Goal: Information Seeking & Learning: Compare options

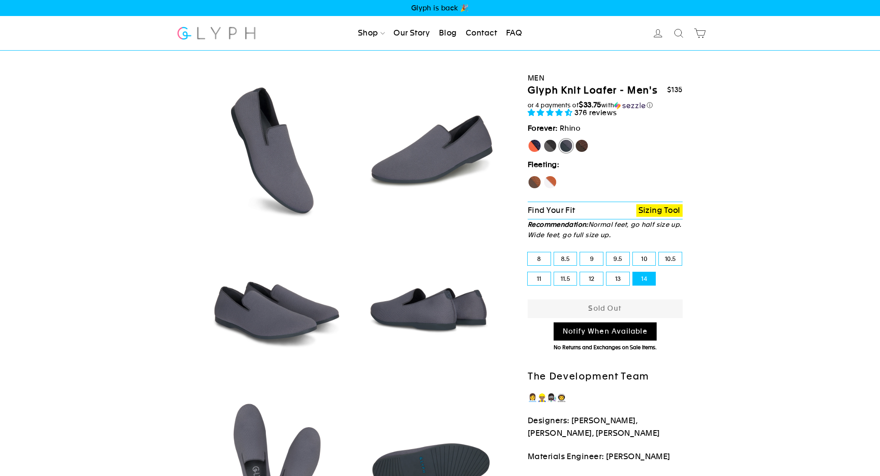
select select "highest-rating"
click at [537, 147] on label "[PERSON_NAME]" at bounding box center [535, 146] width 14 height 14
click at [528, 139] on input "[PERSON_NAME]" at bounding box center [528, 139] width 0 height 0
radio input "true"
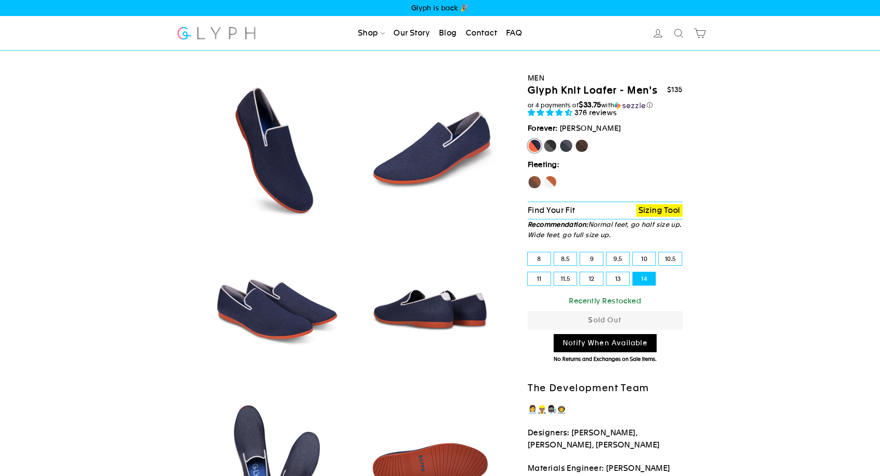
click at [551, 148] on label "Panther" at bounding box center [550, 146] width 14 height 14
click at [544, 139] on input "Panther" at bounding box center [543, 139] width 0 height 0
radio input "true"
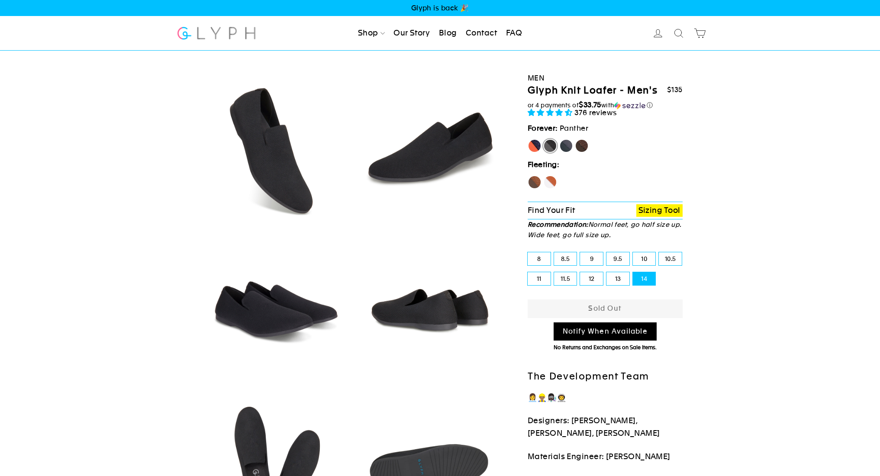
click at [571, 146] on label "Rhino" at bounding box center [566, 146] width 14 height 14
click at [560, 139] on input "Rhino" at bounding box center [559, 139] width 0 height 0
radio input "true"
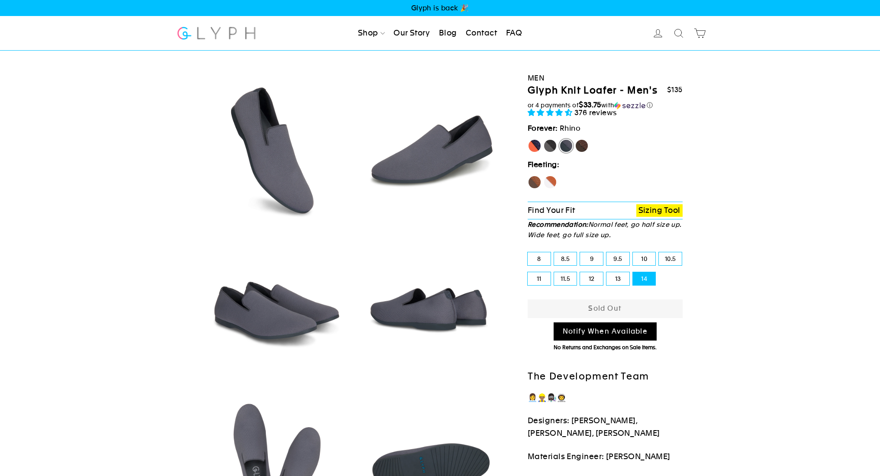
click at [582, 147] on label "Mustang" at bounding box center [582, 146] width 14 height 14
click at [575, 139] on input "Mustang" at bounding box center [575, 139] width 0 height 0
radio input "true"
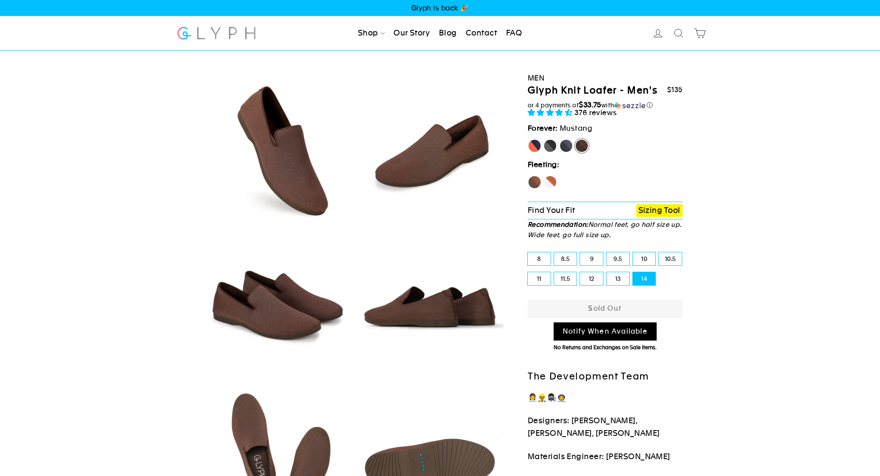
click at [536, 183] on label "Hawk" at bounding box center [535, 182] width 14 height 14
click at [528, 176] on input "Hawk" at bounding box center [528, 175] width 0 height 0
radio input "true"
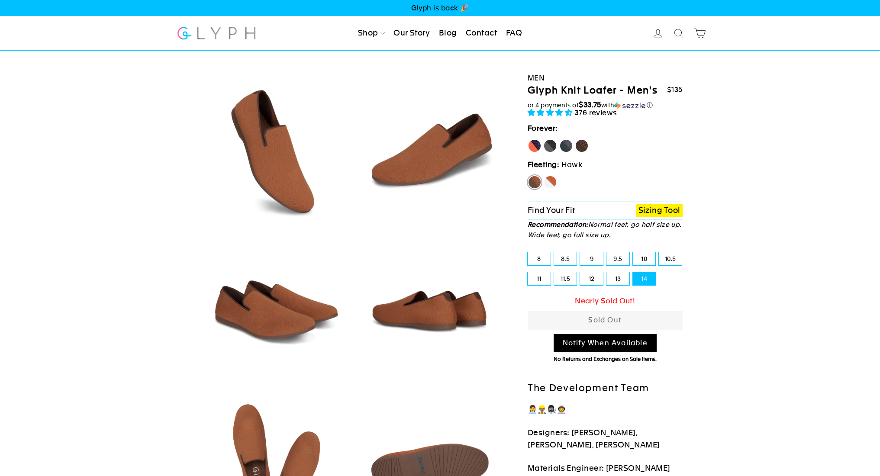
click at [554, 180] on label "Fox" at bounding box center [550, 182] width 14 height 14
click at [544, 176] on input "Fox" at bounding box center [543, 175] width 0 height 0
radio input "true"
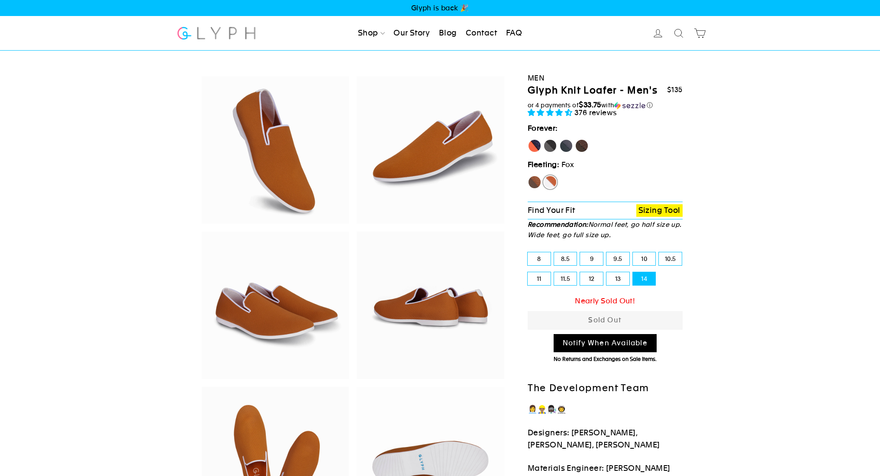
click at [622, 280] on label "13" at bounding box center [617, 278] width 23 height 13
click at [607, 273] on input "13" at bounding box center [606, 272] width 0 height 0
radio input "true"
click at [534, 184] on label "Hawk" at bounding box center [535, 182] width 14 height 14
click at [528, 176] on input "Hawk" at bounding box center [528, 175] width 0 height 0
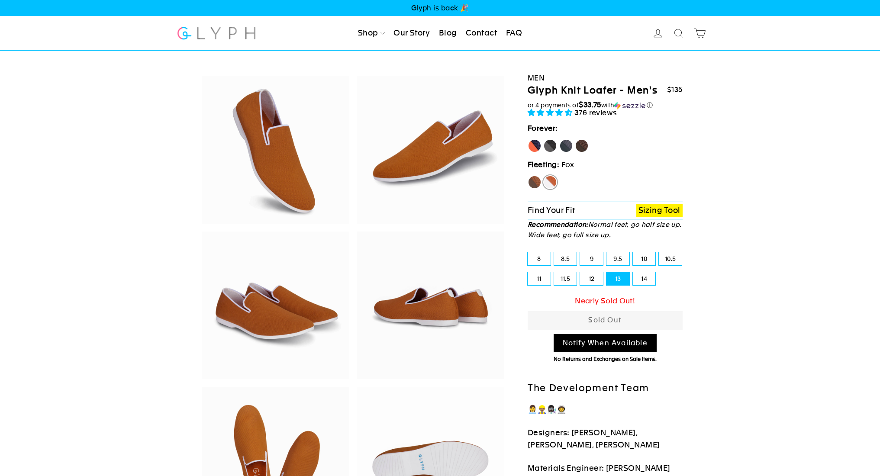
radio input "true"
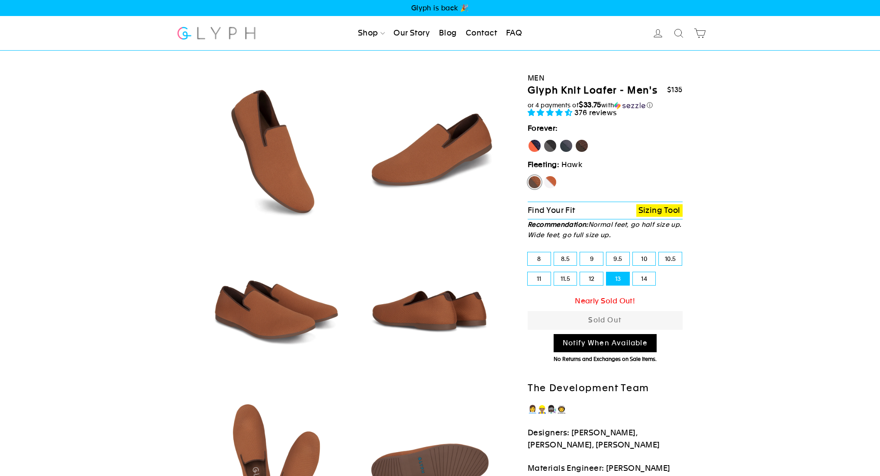
click at [586, 148] on label "Mustang" at bounding box center [582, 146] width 14 height 14
click at [575, 139] on input "Mustang" at bounding box center [575, 139] width 0 height 0
radio input "true"
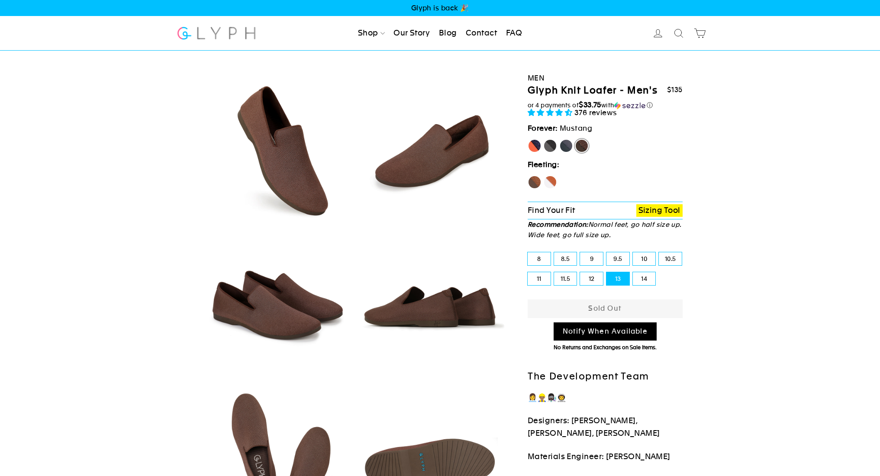
click at [568, 146] on label "Rhino" at bounding box center [566, 146] width 14 height 14
click at [560, 139] on input "Rhino" at bounding box center [559, 139] width 0 height 0
radio input "true"
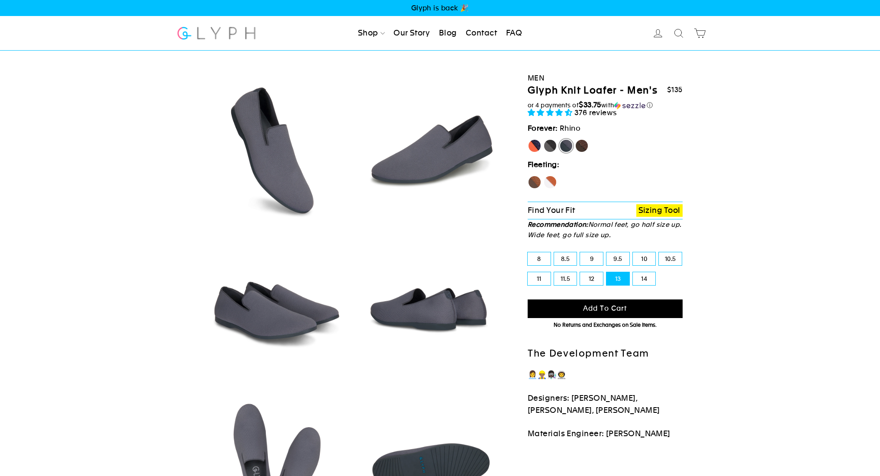
click at [552, 148] on label "Panther" at bounding box center [550, 146] width 14 height 14
click at [544, 139] on input "Panther" at bounding box center [543, 139] width 0 height 0
radio input "true"
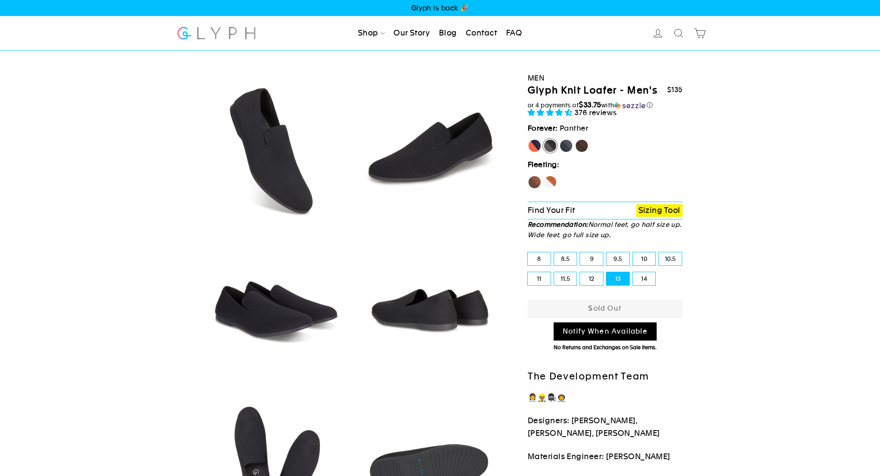
click at [535, 146] on label "[PERSON_NAME]" at bounding box center [535, 146] width 14 height 14
click at [528, 139] on input "[PERSON_NAME]" at bounding box center [528, 139] width 0 height 0
radio input "true"
